Goal: Transaction & Acquisition: Purchase product/service

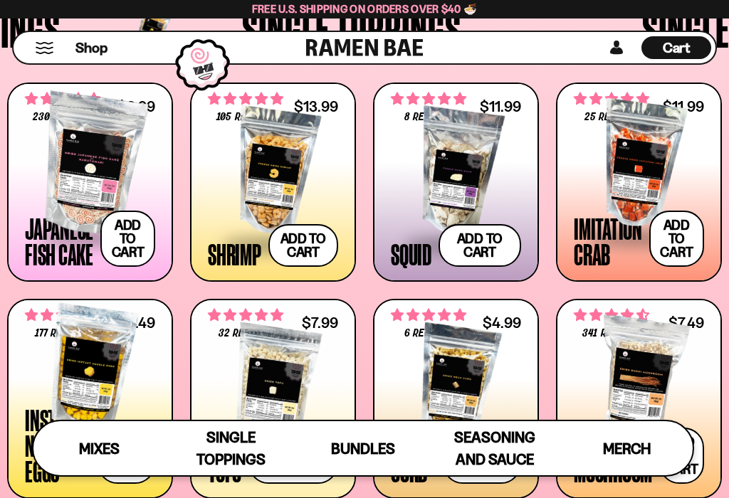
scroll to position [68, 0]
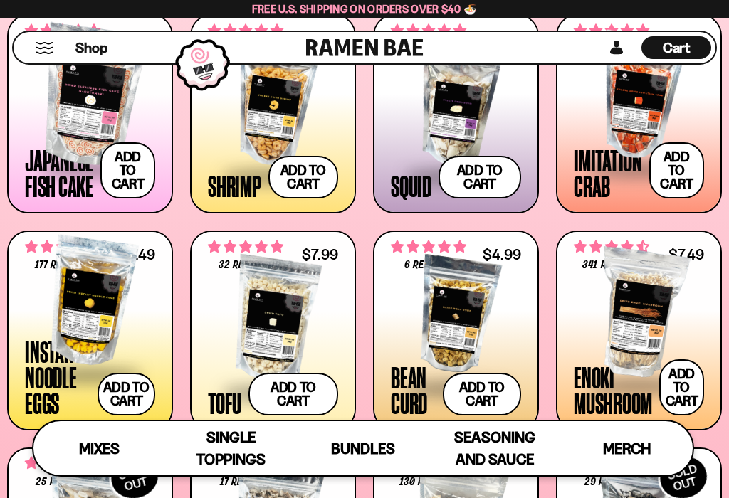
click at [112, 403] on button "Add to cart Add ― Regular price $7.49 Regular price Sale price $7.49 Unit price…" at bounding box center [127, 394] width 58 height 43
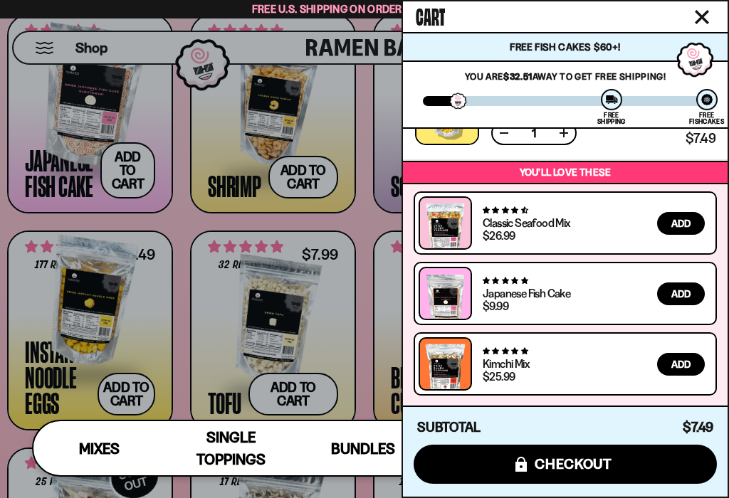
scroll to position [62, 0]
click at [695, 26] on button "Close cart" at bounding box center [701, 16] width 21 height 21
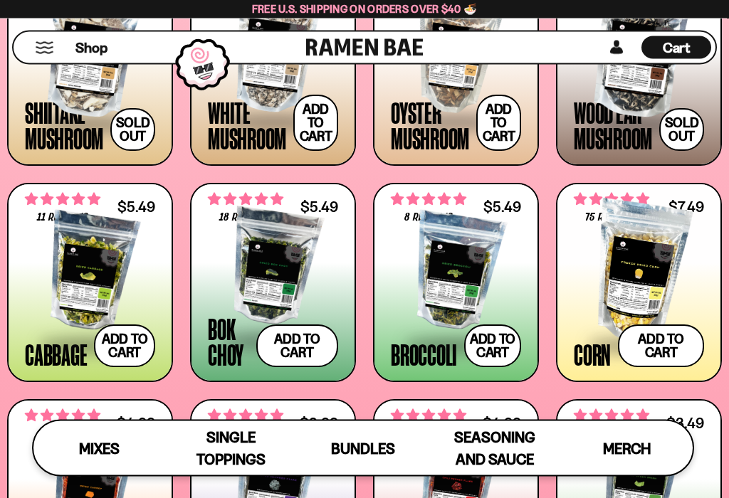
scroll to position [1500, 0]
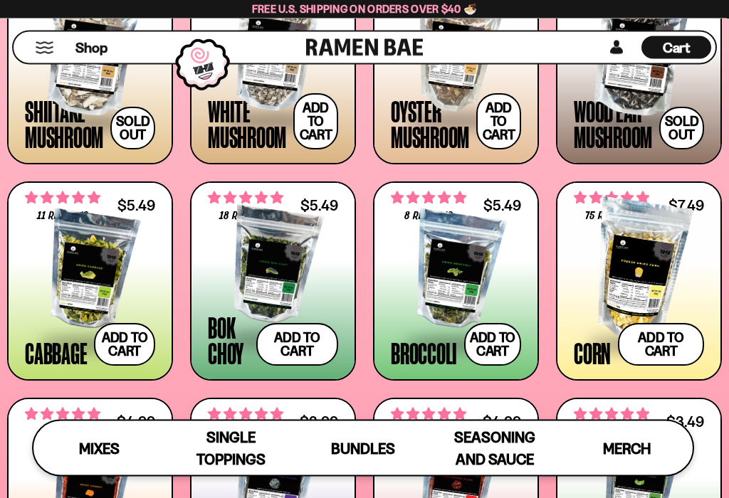
click at [299, 344] on button "Add to cart Add ― Regular price $5.49 Regular price Sale price $5.49 Unit price…" at bounding box center [297, 345] width 82 height 43
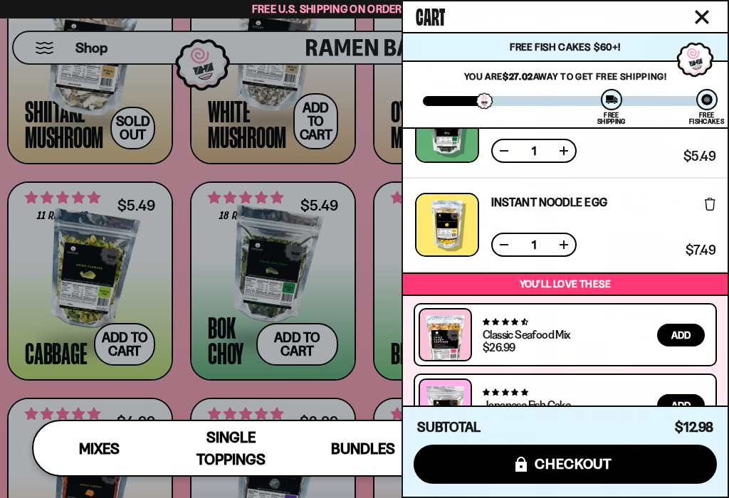
click at [688, 27] on div "Cart" at bounding box center [565, 16] width 325 height 31
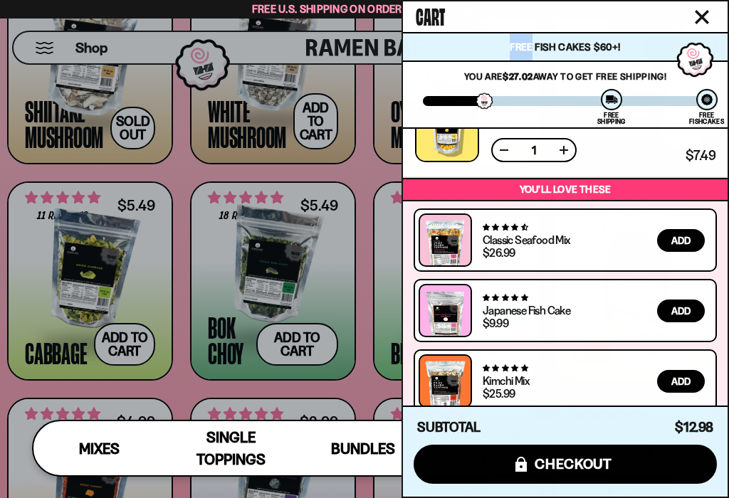
scroll to position [138, 0]
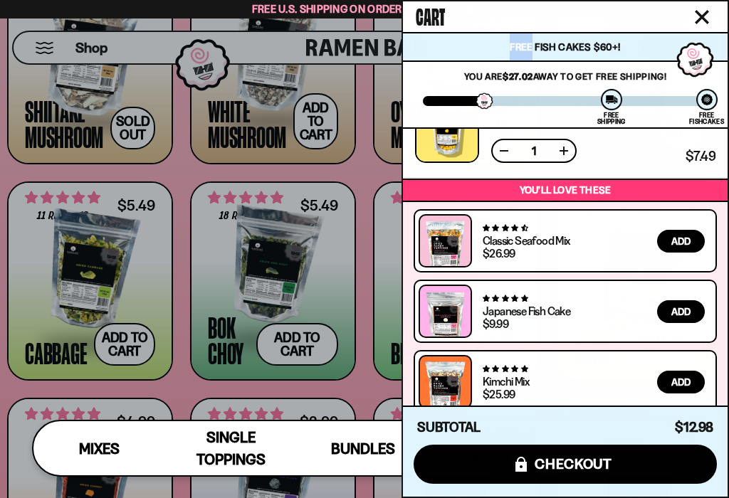
click at [707, 22] on icon "Close cart" at bounding box center [701, 17] width 13 height 13
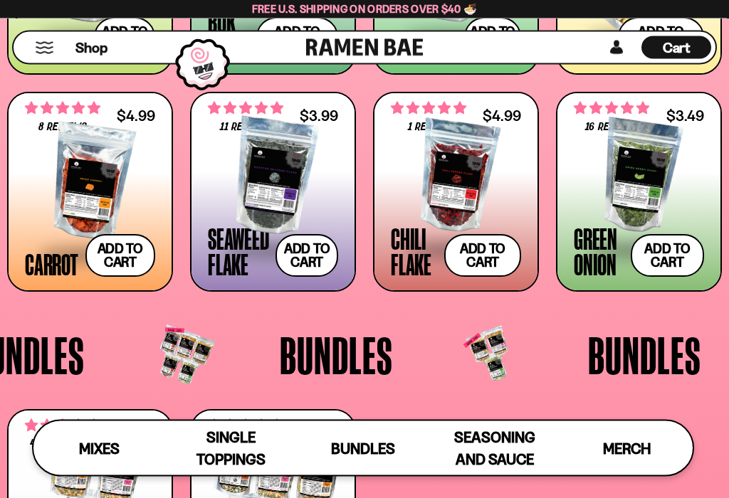
scroll to position [1808, 0]
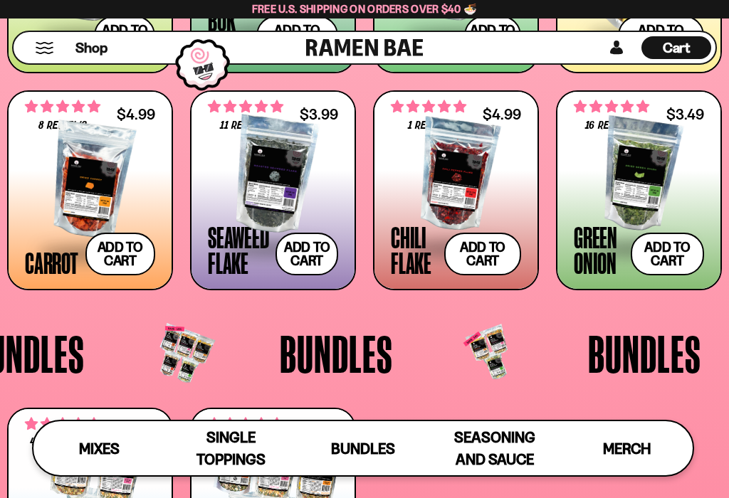
click at [569, 226] on div "**********" at bounding box center [638, 190] width 163 height 196
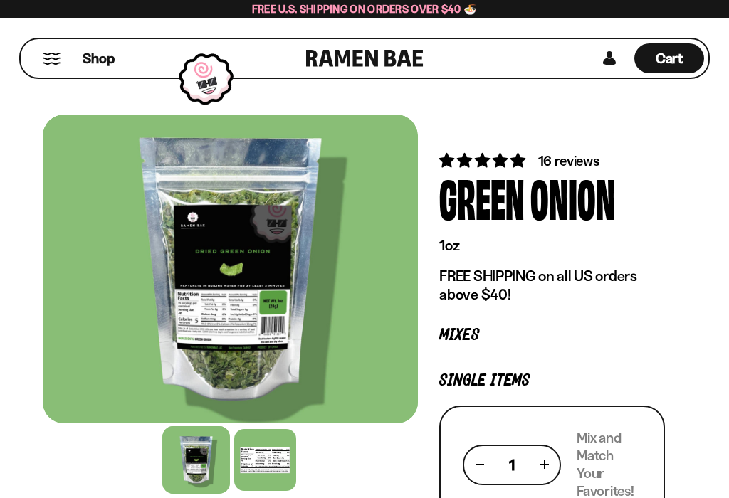
click at [683, 95] on div "Shop Cart D0381C2F-513E-4F90-8A41-6F0A75DCBAAA" at bounding box center [364, 59] width 729 height 80
click at [611, 65] on link at bounding box center [609, 58] width 21 height 30
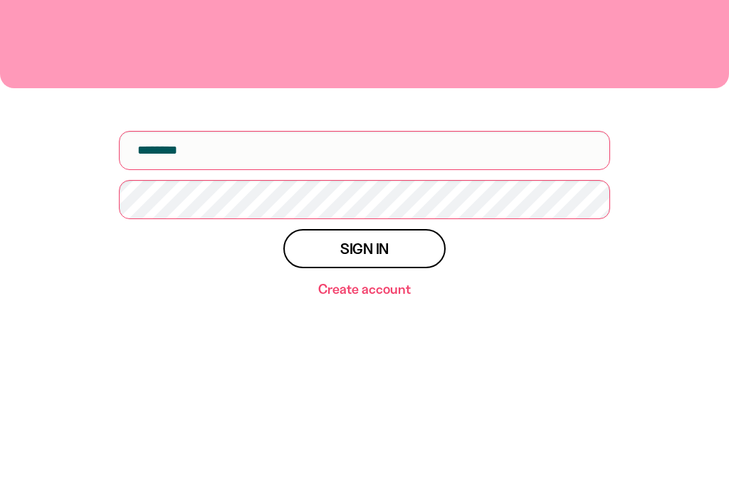
scroll to position [198, 0]
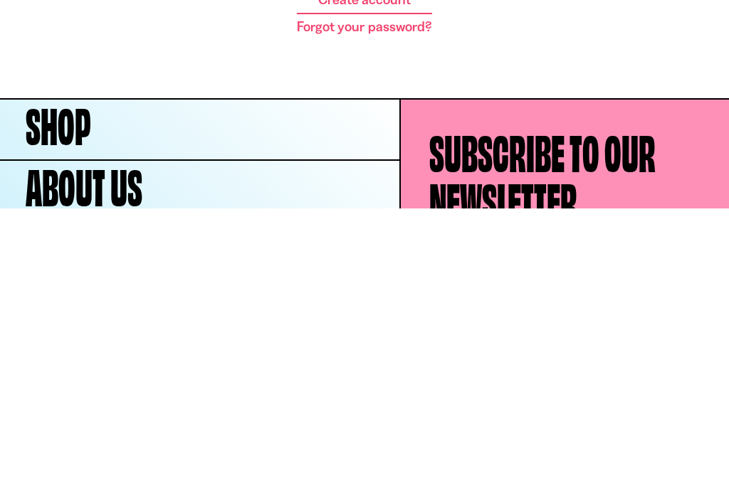
click at [410, 229] on button "Sign in" at bounding box center [364, 248] width 162 height 39
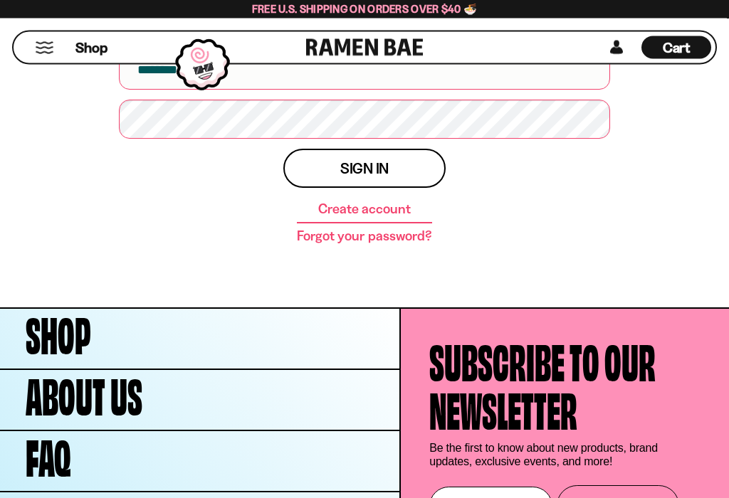
scroll to position [257, 0]
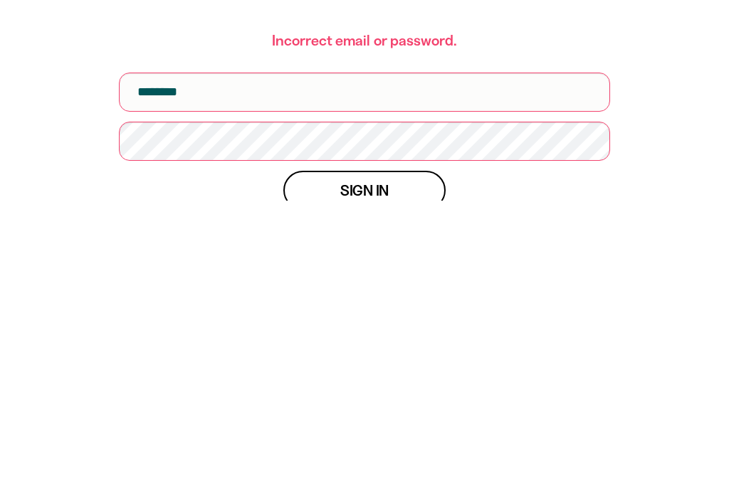
scroll to position [300, 0]
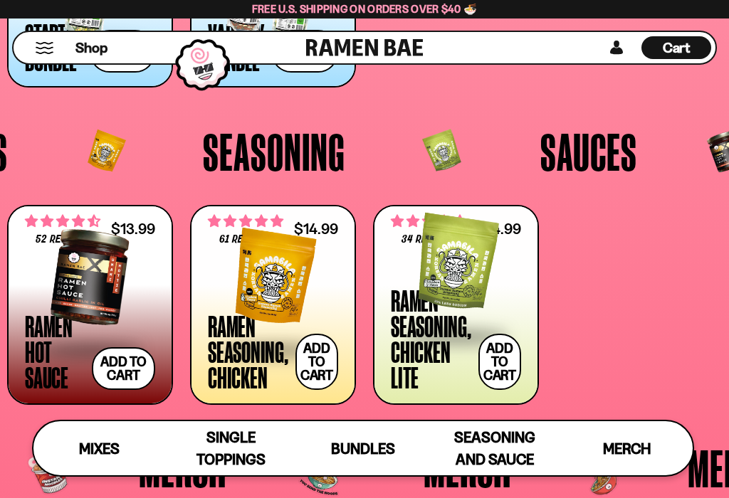
scroll to position [2398, 0]
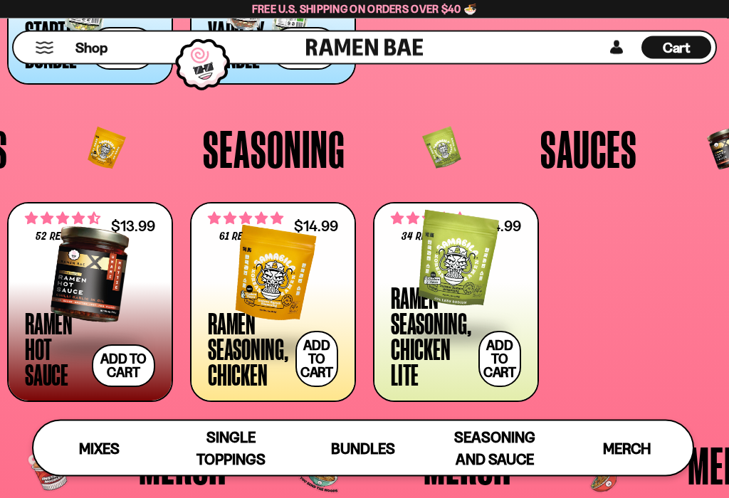
click at [493, 368] on button "Add to cart Add ― Regular price $14.99 Regular price Sale price $14.99 Unit pri…" at bounding box center [499, 360] width 43 height 56
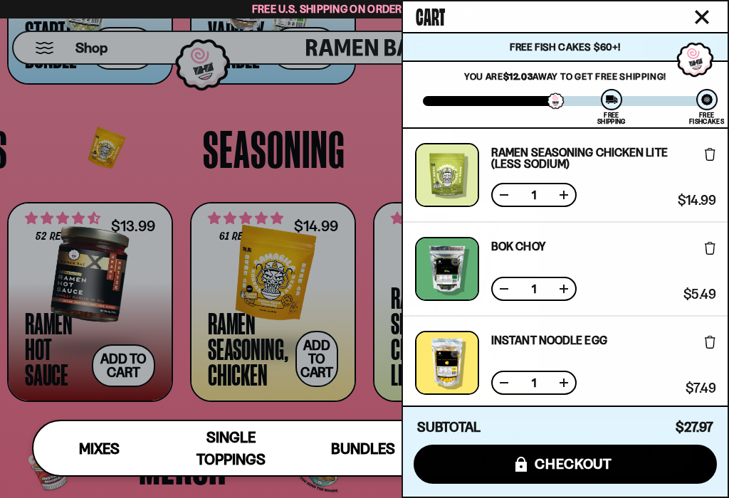
click at [315, 371] on div at bounding box center [364, 249] width 729 height 498
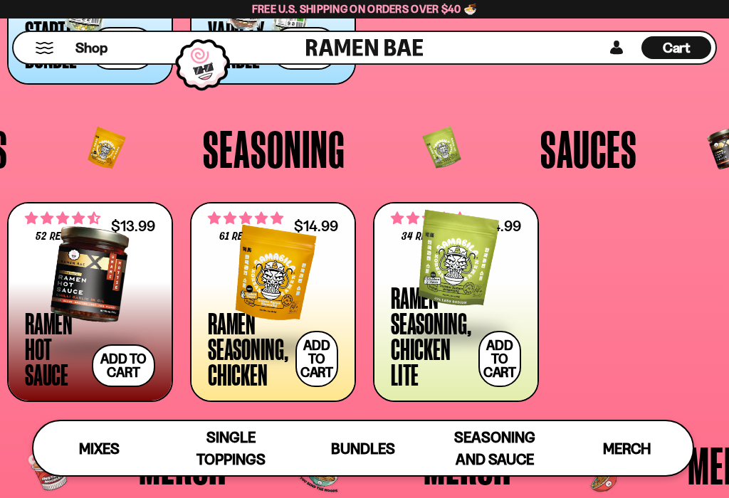
click at [307, 374] on button "Add to cart Add ― Regular price $14.99 Regular price Sale price $14.99 Unit pri…" at bounding box center [316, 359] width 43 height 56
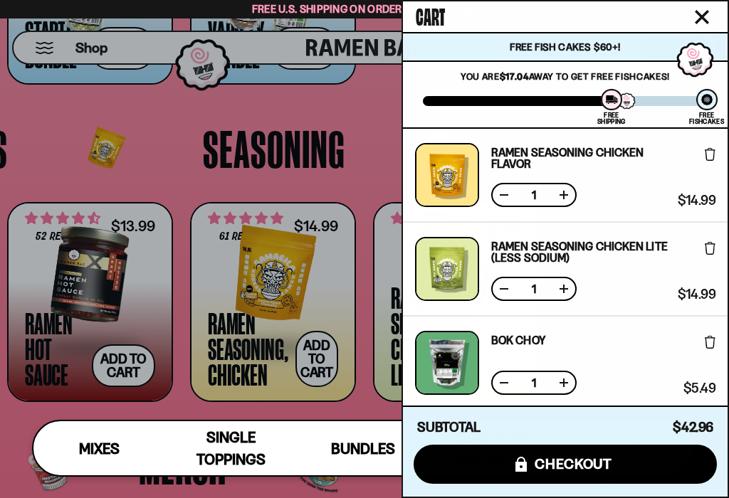
click at [705, 12] on icon "Close cart" at bounding box center [702, 17] width 14 height 14
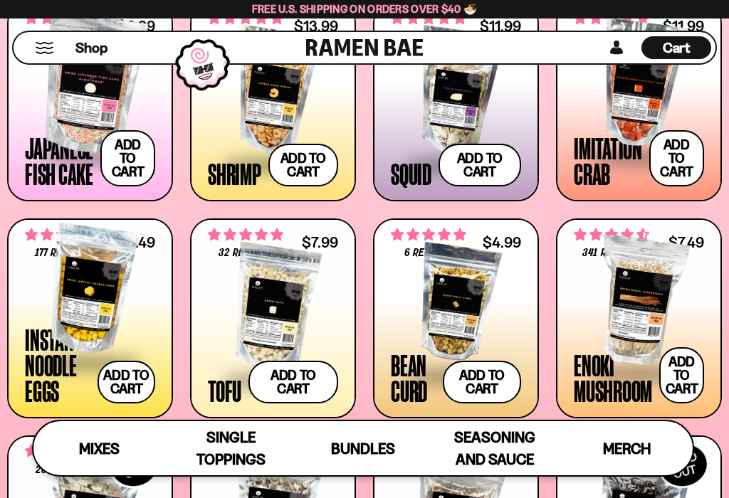
scroll to position [1098, 0]
click at [290, 379] on button "Add to cart Add ― Regular price $7.99 Regular price Sale price $7.99 Unit price…" at bounding box center [293, 383] width 90 height 43
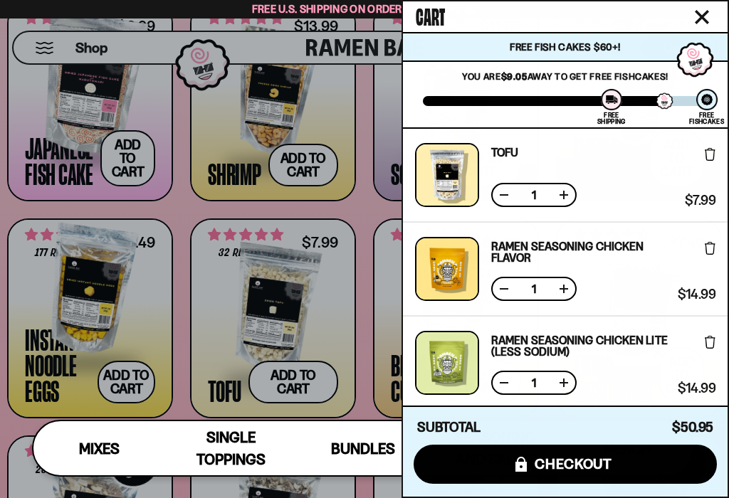
click at [151, 368] on div at bounding box center [364, 249] width 729 height 498
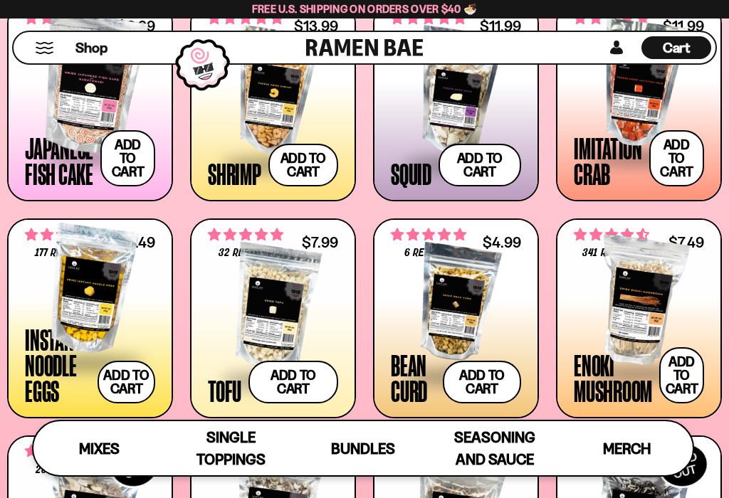
click at [124, 399] on button "Add to cart Add ― Regular price $7.49 Regular price Sale price $7.49 Unit price…" at bounding box center [127, 382] width 58 height 43
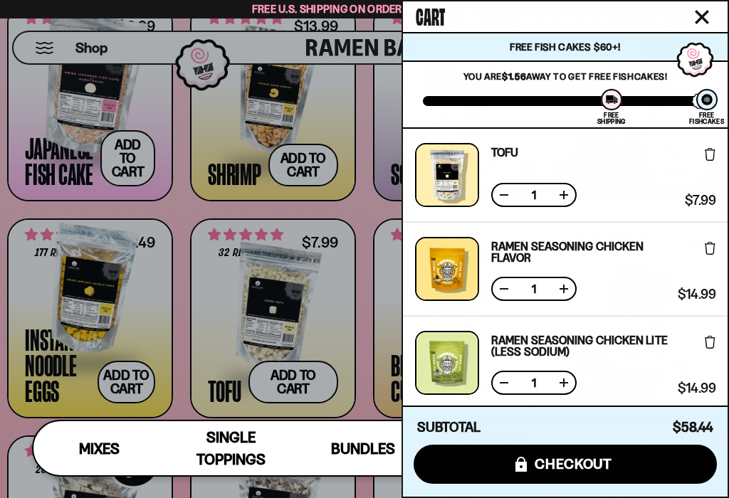
scroll to position [1099, 0]
click at [720, 17] on div "Cart" at bounding box center [565, 16] width 325 height 31
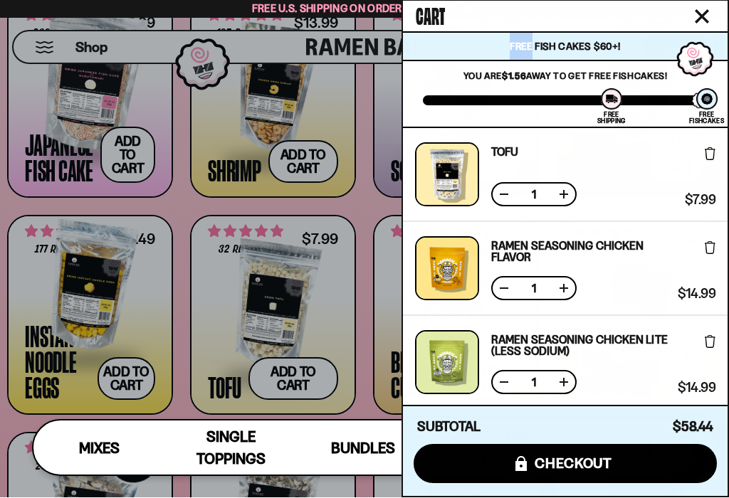
scroll to position [1102, 0]
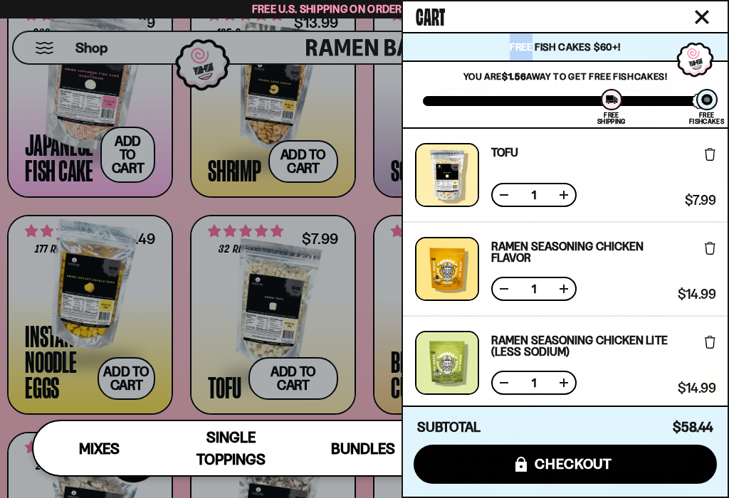
click at [698, 23] on icon "Close cart" at bounding box center [702, 17] width 14 height 14
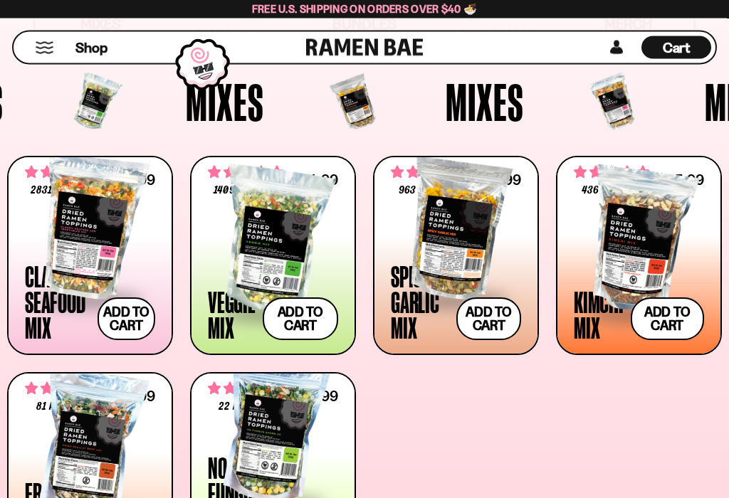
scroll to position [429, 0]
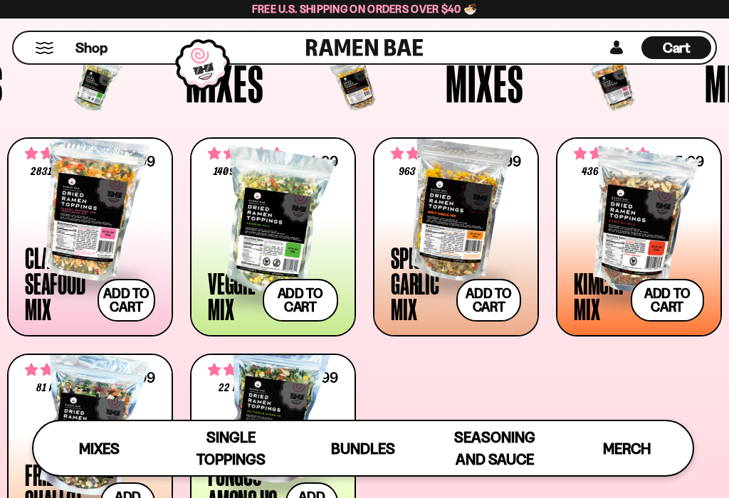
click at [677, 291] on button "Add to cart Add ― Regular price $25.99 Regular price Sale price $25.99 Unit pri…" at bounding box center [668, 300] width 74 height 43
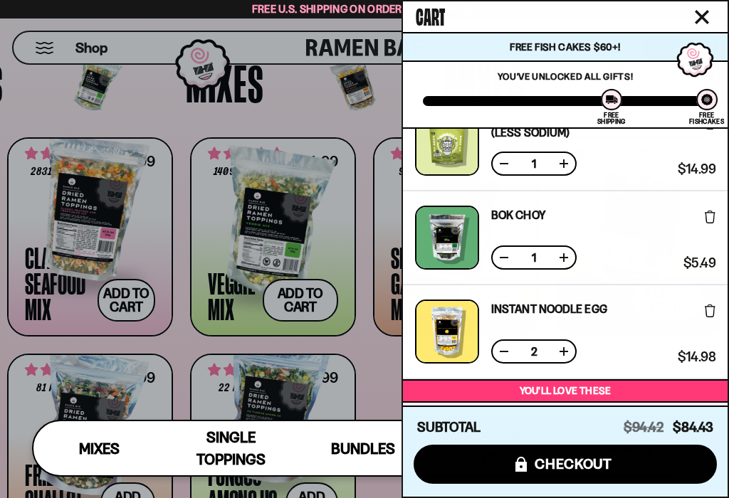
scroll to position [409, 0]
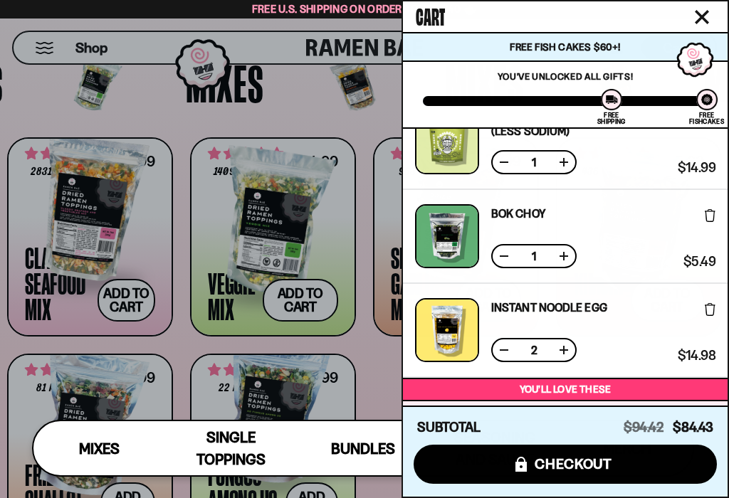
click at [498, 355] on button at bounding box center [504, 350] width 14 height 14
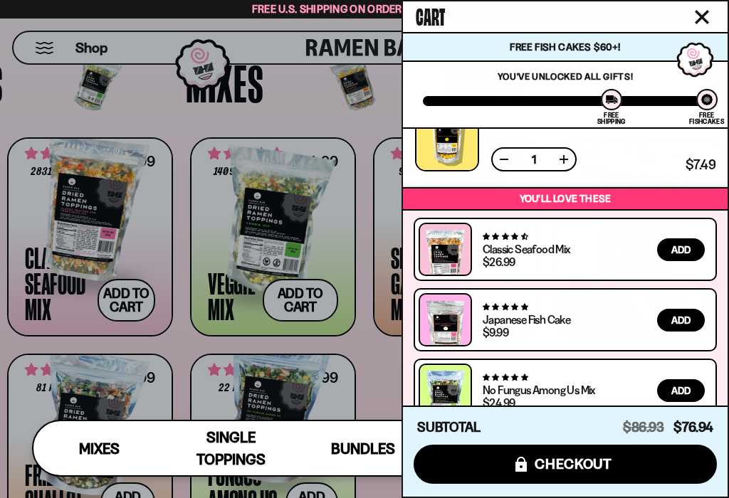
scroll to position [608, 0]
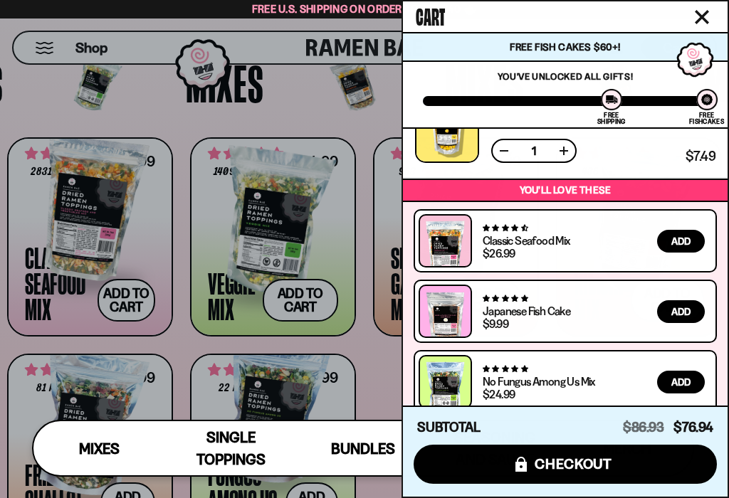
click at [120, 153] on div at bounding box center [364, 249] width 729 height 498
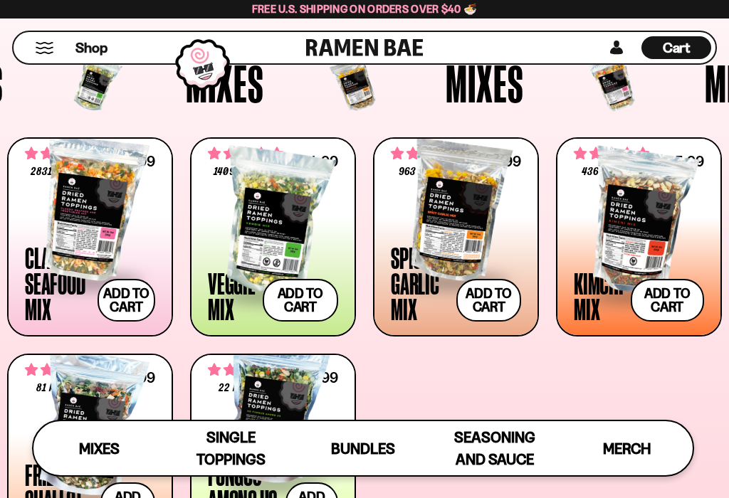
scroll to position [609, 0]
click at [705, 25] on div "Shop Cart D0381C2F-513E-4F90-8A41-6F0A75DCBAAA" at bounding box center [364, 48] width 729 height 58
click at [683, 43] on span "Cart" at bounding box center [677, 47] width 28 height 17
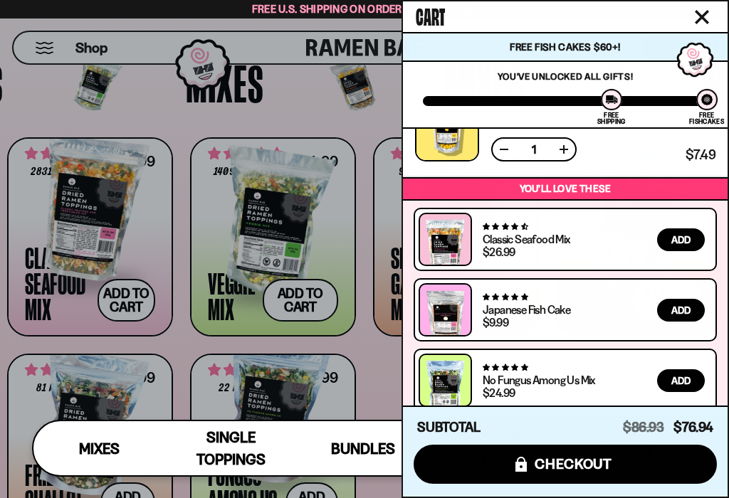
click at [554, 472] on span "checkout" at bounding box center [574, 464] width 78 height 16
